Goal: Find specific page/section

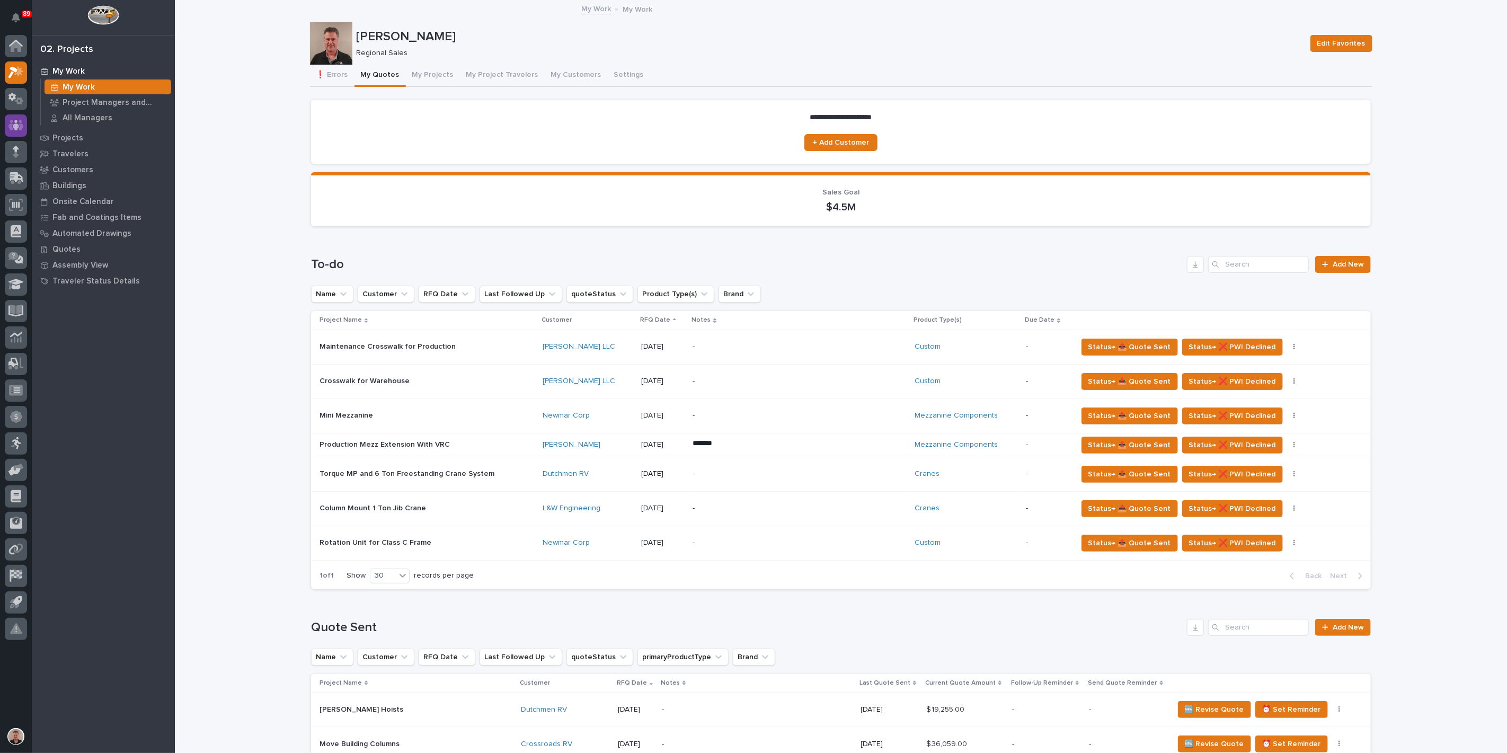
click at [16, 125] on icon at bounding box center [15, 125] width 15 height 12
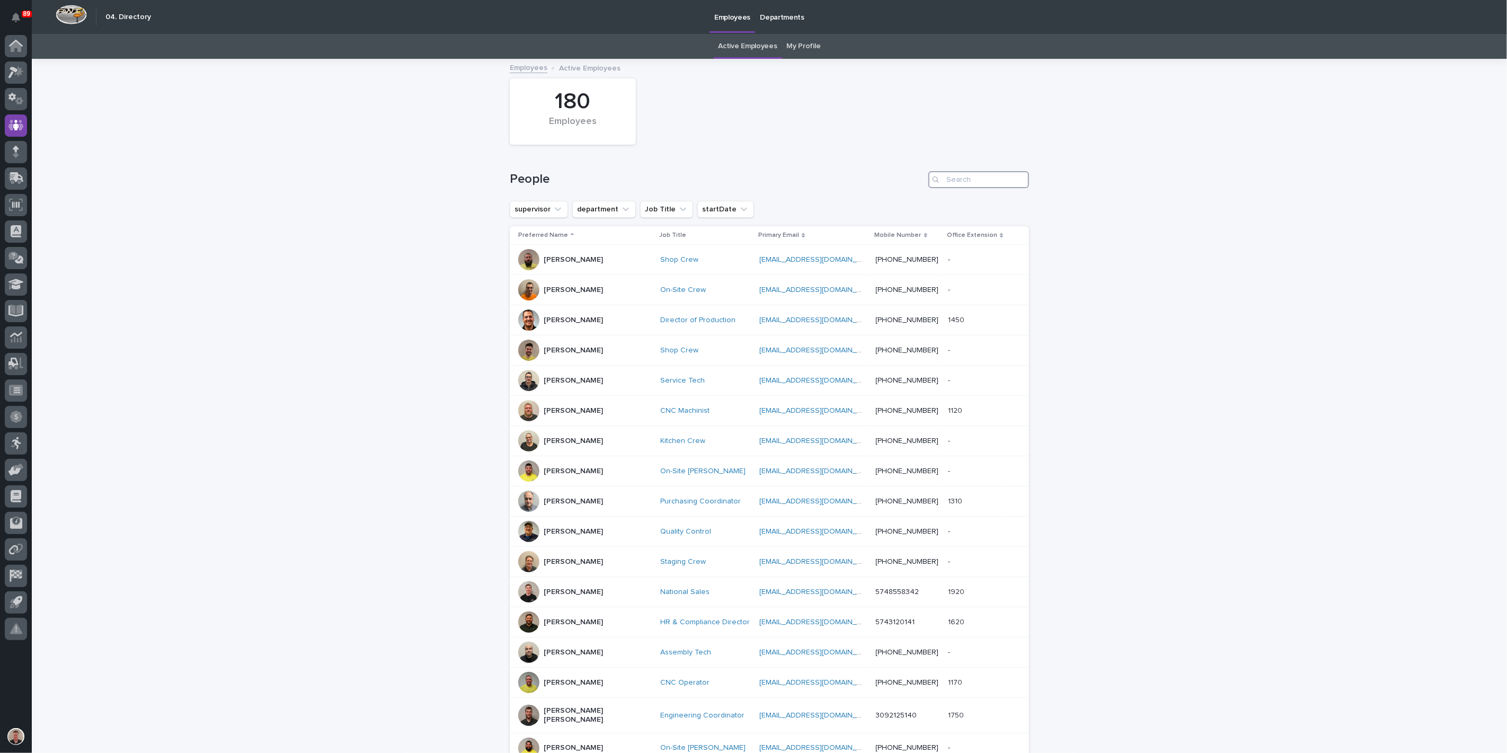
click at [970, 185] on input "Search" at bounding box center [978, 179] width 101 height 17
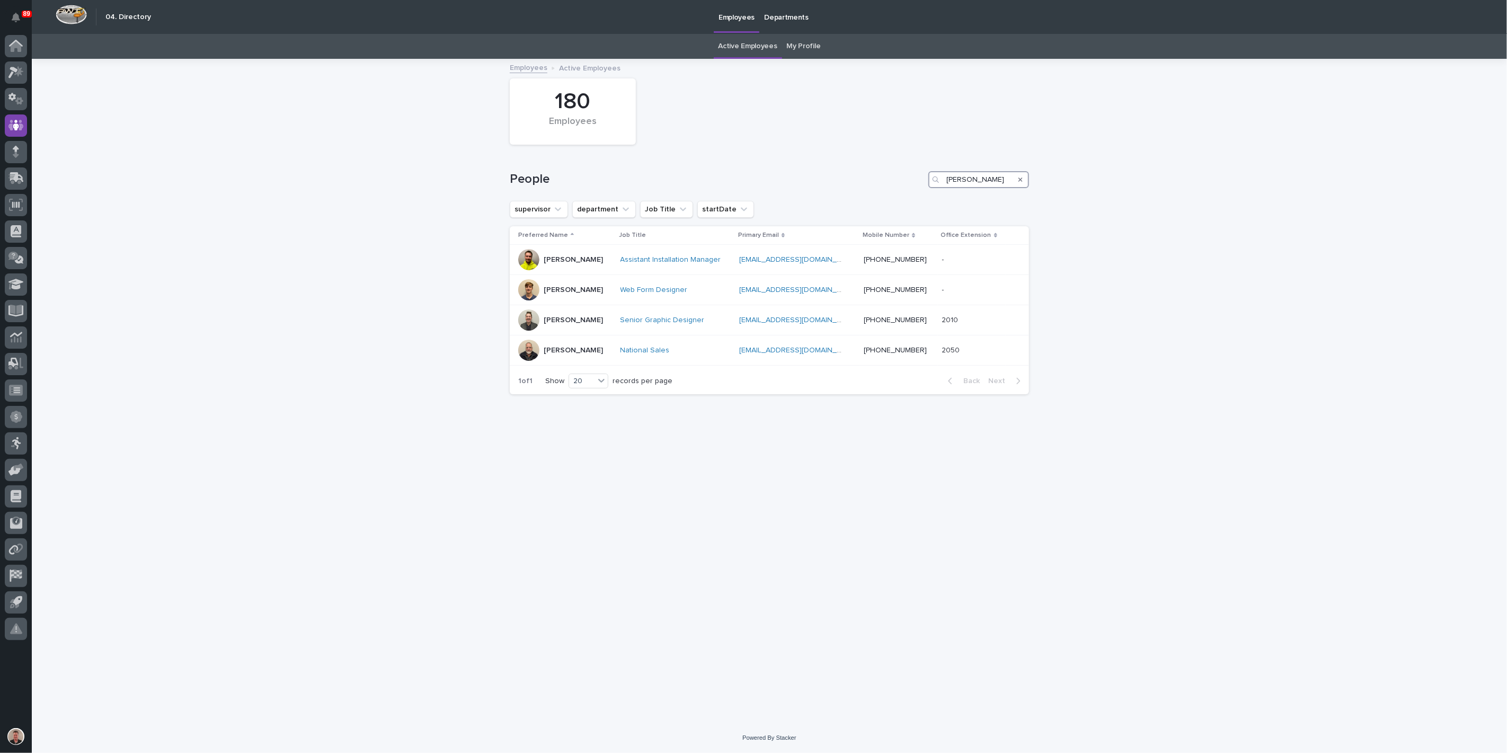
type input "jon"
